Goal: Task Accomplishment & Management: Complete application form

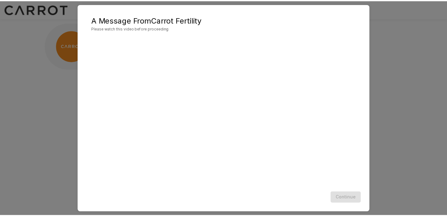
scroll to position [1, 0]
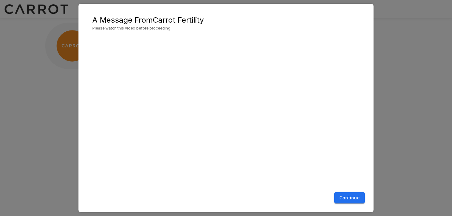
click at [345, 196] on button "Continue" at bounding box center [349, 198] width 30 height 12
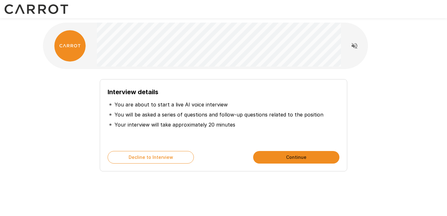
click at [283, 155] on button "Continue" at bounding box center [296, 157] width 86 height 13
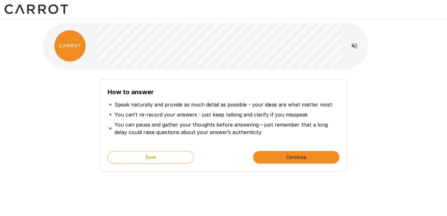
click at [283, 155] on button "Continue" at bounding box center [296, 157] width 86 height 13
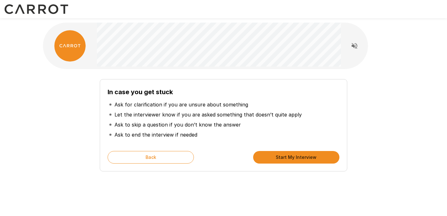
click at [283, 155] on button "Start My Interview" at bounding box center [296, 157] width 86 height 13
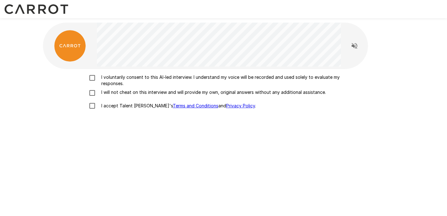
click at [139, 76] on p "I voluntarily consent to this AI-led interview. I understand my voice will be r…" at bounding box center [230, 80] width 263 height 13
click at [140, 93] on p "I will not cheat on this interview and will provide my own, original answers wi…" at bounding box center [212, 92] width 227 height 6
click at [117, 106] on p "I accept Talent Llama's Terms and Conditions and Privacy Policy ." at bounding box center [177, 106] width 157 height 6
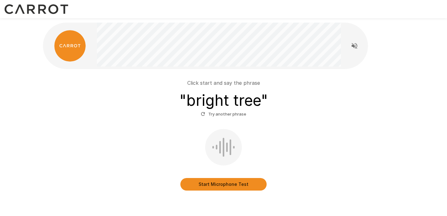
click at [220, 183] on button "Start Microphone Test" at bounding box center [223, 184] width 86 height 13
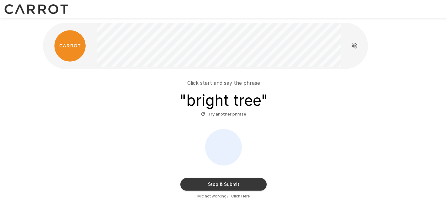
click at [224, 187] on button "Stop & Submit" at bounding box center [223, 184] width 86 height 13
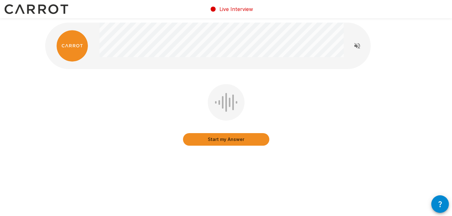
click at [255, 139] on button "Start my Answer" at bounding box center [226, 139] width 86 height 13
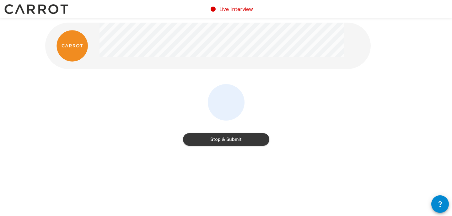
click at [255, 139] on button "Stop & Submit" at bounding box center [226, 139] width 86 height 13
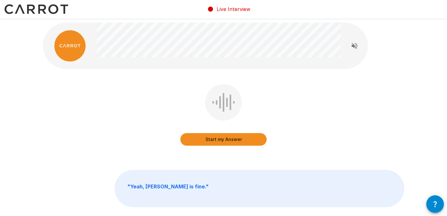
click at [248, 142] on button "Start my Answer" at bounding box center [223, 139] width 86 height 13
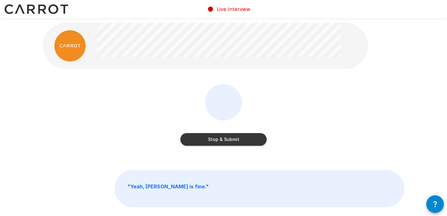
click at [249, 142] on button "Stop & Submit" at bounding box center [223, 139] width 86 height 13
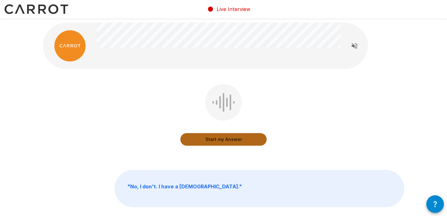
click at [249, 142] on button "Start my Answer" at bounding box center [223, 139] width 86 height 13
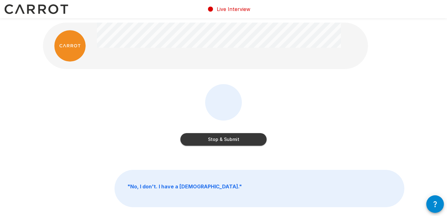
click at [253, 140] on button "Stop & Submit" at bounding box center [223, 139] width 86 height 13
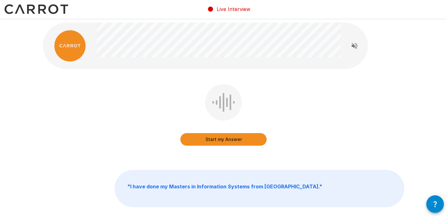
click at [257, 139] on button "Start my Answer" at bounding box center [223, 139] width 86 height 13
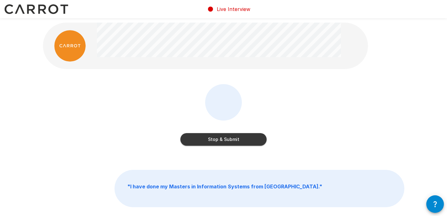
click at [257, 139] on button "Stop & Submit" at bounding box center [223, 139] width 86 height 13
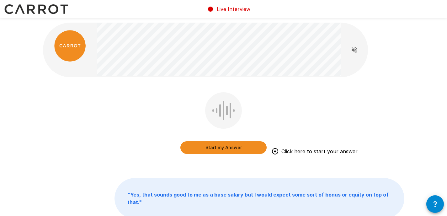
click at [250, 146] on button "Start my Answer" at bounding box center [223, 147] width 86 height 13
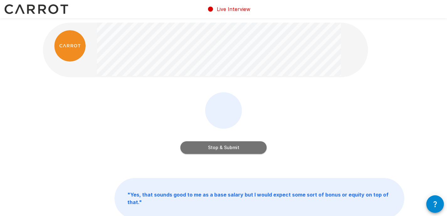
click at [258, 146] on button "Stop & Submit" at bounding box center [223, 147] width 86 height 13
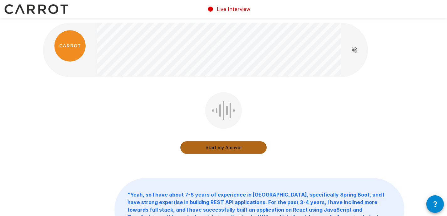
click at [249, 148] on button "Start my Answer" at bounding box center [223, 147] width 86 height 13
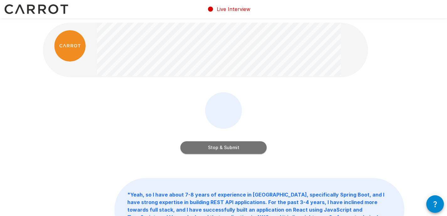
click at [232, 148] on button "Stop & Submit" at bounding box center [223, 147] width 86 height 13
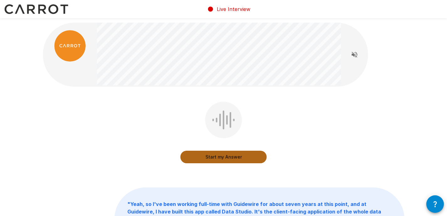
click at [252, 159] on button "Start my Answer" at bounding box center [223, 157] width 86 height 13
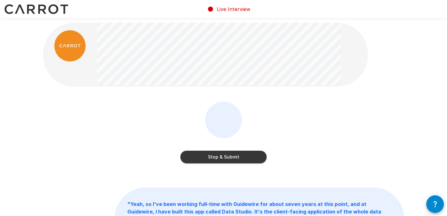
click at [252, 159] on button "Stop & Submit" at bounding box center [223, 157] width 86 height 13
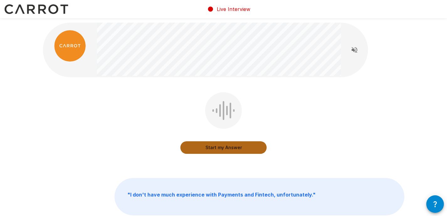
click at [249, 149] on button "Start my Answer" at bounding box center [223, 147] width 86 height 13
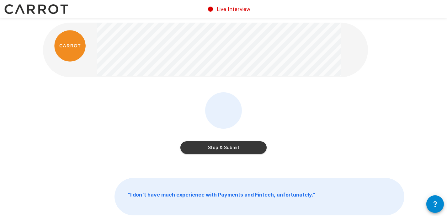
click at [246, 151] on button "Stop & Submit" at bounding box center [223, 147] width 86 height 13
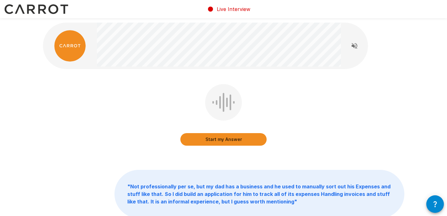
click at [225, 140] on button "Start my Answer" at bounding box center [223, 139] width 86 height 13
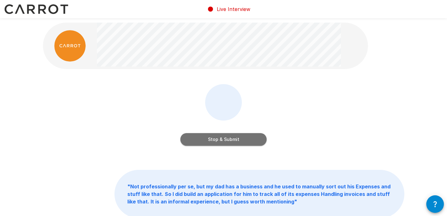
click at [229, 143] on button "Stop & Submit" at bounding box center [223, 139] width 86 height 13
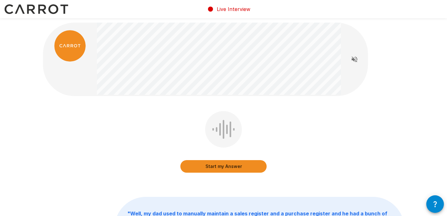
click at [240, 165] on button "Start my Answer" at bounding box center [223, 166] width 86 height 13
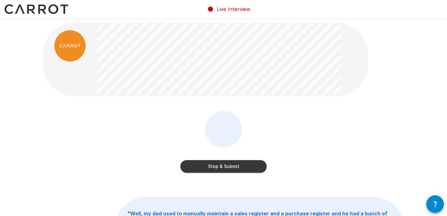
click at [240, 165] on button "Stop & Submit" at bounding box center [223, 166] width 86 height 13
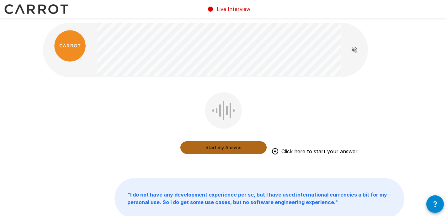
click at [237, 150] on button "Start my Answer" at bounding box center [223, 147] width 86 height 13
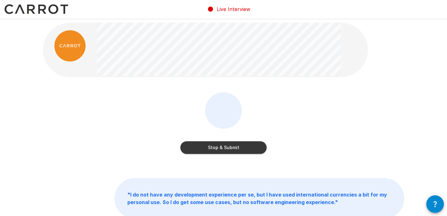
click at [245, 147] on button "Stop & Submit" at bounding box center [223, 147] width 86 height 13
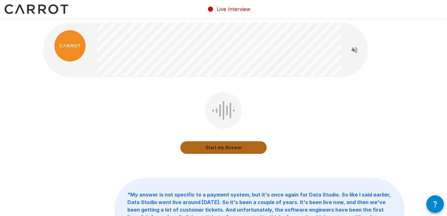
click at [209, 145] on button "Start my Answer" at bounding box center [223, 147] width 86 height 13
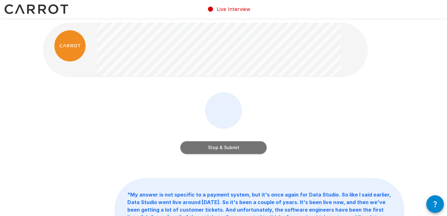
click at [202, 146] on button "Stop & Submit" at bounding box center [223, 147] width 86 height 13
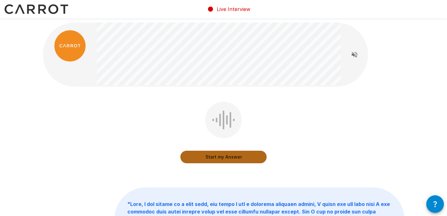
click at [203, 158] on button "Start my Answer" at bounding box center [223, 157] width 86 height 13
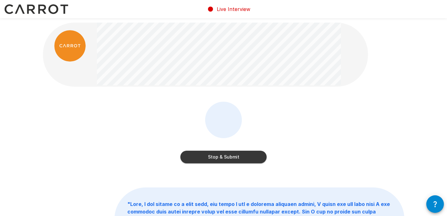
click at [200, 155] on button "Stop & Submit" at bounding box center [223, 157] width 86 height 13
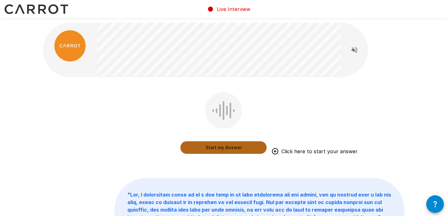
click at [197, 146] on button "Start my Answer" at bounding box center [223, 147] width 86 height 13
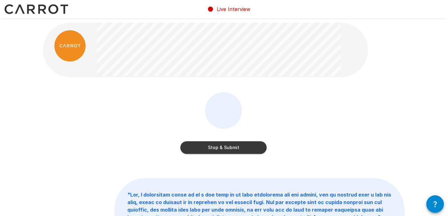
click at [216, 145] on button "Stop & Submit" at bounding box center [223, 147] width 86 height 13
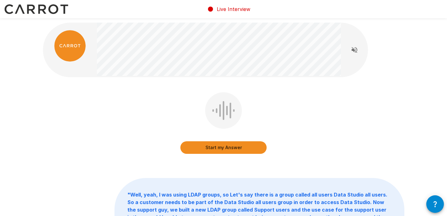
click at [205, 149] on button "Start my Answer" at bounding box center [223, 147] width 86 height 13
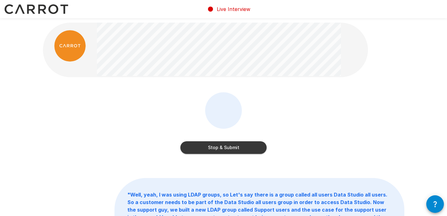
click at [213, 148] on button "Stop & Submit" at bounding box center [223, 147] width 86 height 13
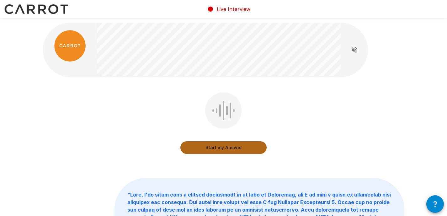
click at [199, 145] on button "Start my Answer" at bounding box center [223, 147] width 86 height 13
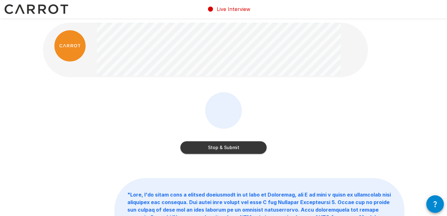
click at [193, 149] on button "Stop & Submit" at bounding box center [223, 147] width 86 height 13
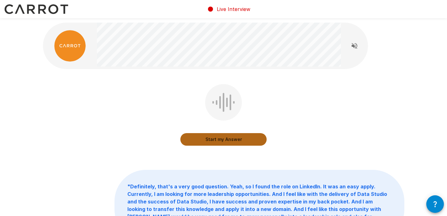
click at [197, 137] on button "Start my Answer" at bounding box center [223, 139] width 86 height 13
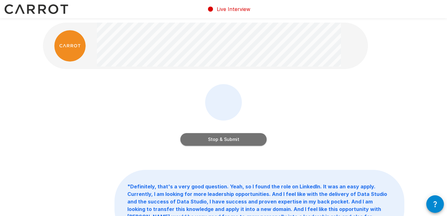
click at [199, 140] on button "Stop & Submit" at bounding box center [223, 139] width 86 height 13
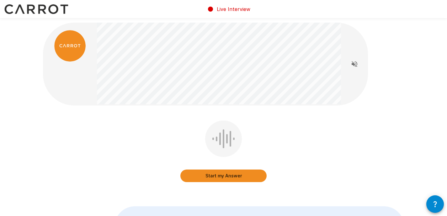
click at [223, 173] on button "Start my Answer" at bounding box center [223, 175] width 86 height 13
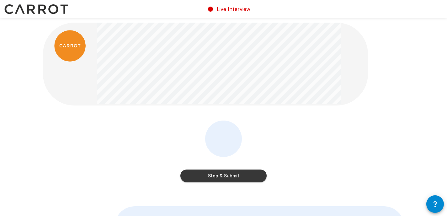
click at [218, 173] on button "Stop & Submit" at bounding box center [223, 175] width 86 height 13
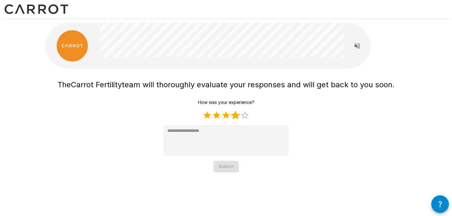
click at [237, 117] on label "4 Stars" at bounding box center [234, 114] width 9 height 9
type textarea "*"
click at [226, 167] on button "Submit" at bounding box center [225, 167] width 25 height 12
